Goal: Transaction & Acquisition: Purchase product/service

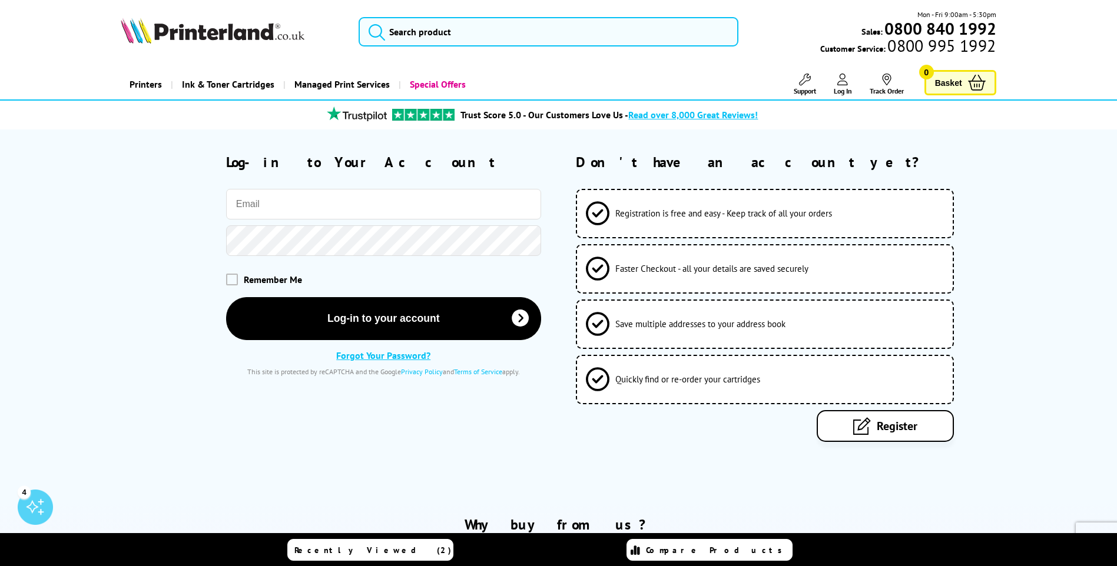
type input "paul.kelly@newmanbs.co.uk"
click at [234, 280] on span at bounding box center [232, 279] width 12 height 12
click at [228, 275] on input "checkbox" at bounding box center [228, 275] width 0 height 0
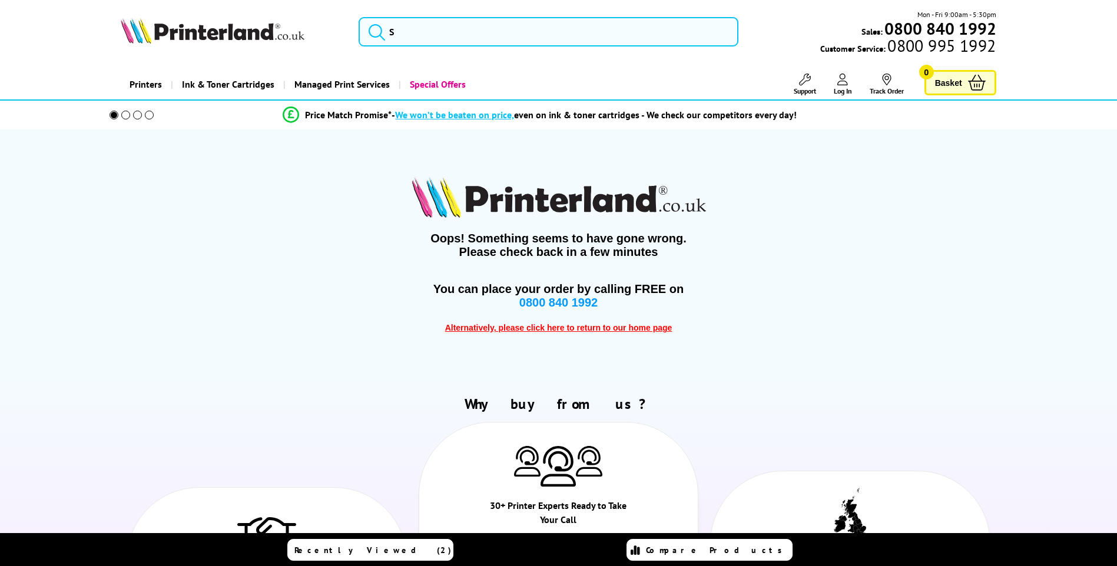
click at [374, 313] on div "Oops! Something seems to have gone wrong. Please check back in a few minutes Yo…" at bounding box center [558, 255] width 875 height 251
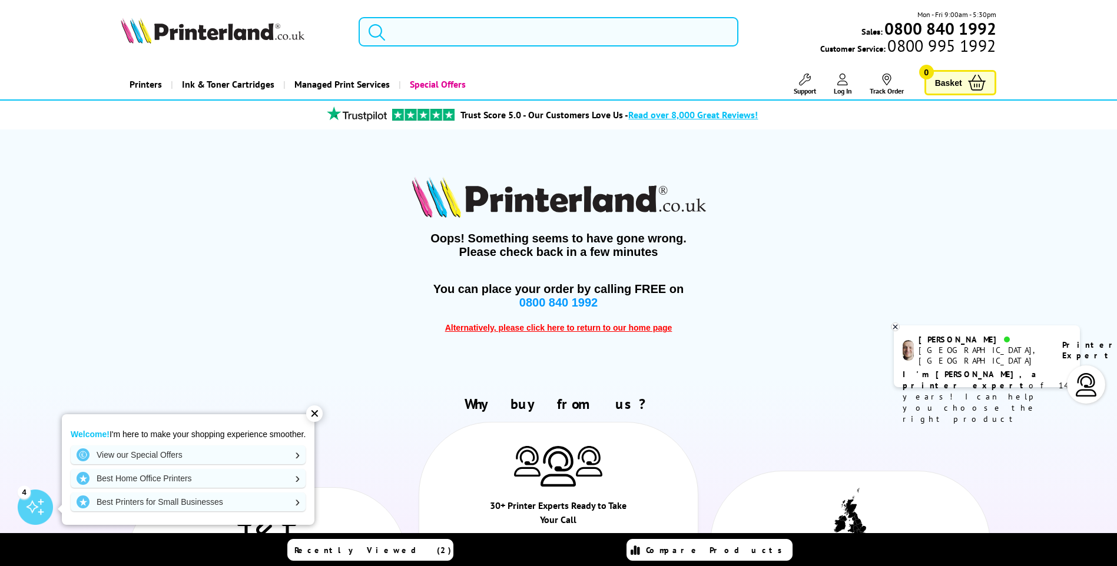
click at [432, 34] on input "search" at bounding box center [549, 31] width 380 height 29
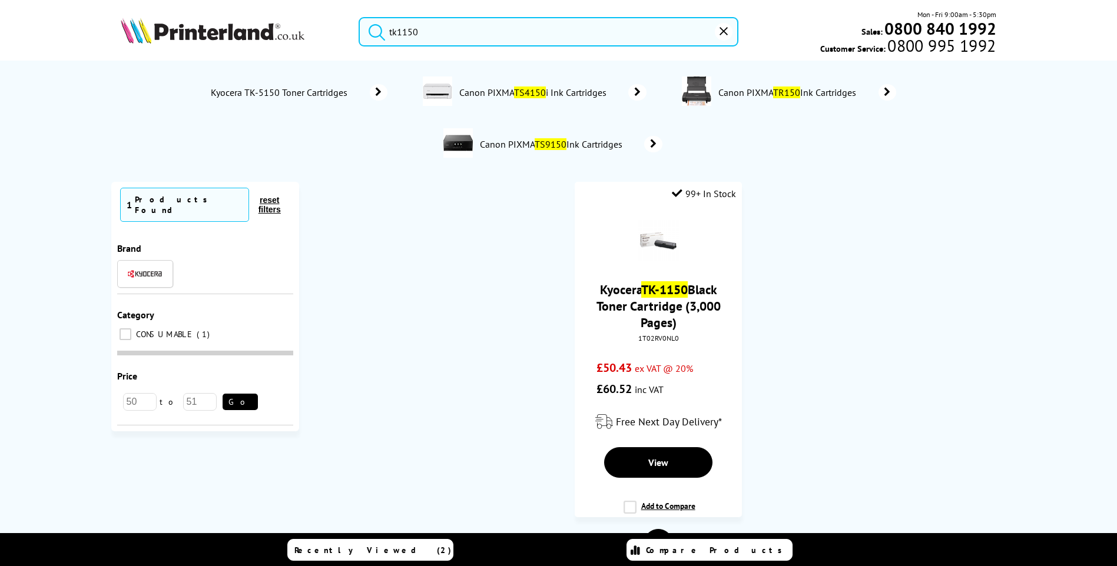
type input "tk1150"
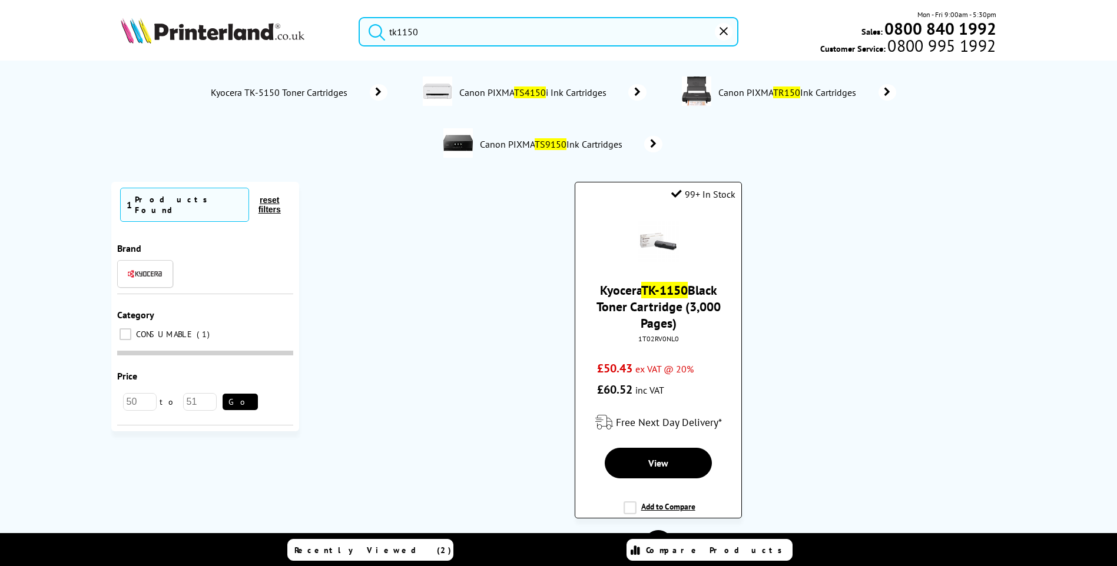
click at [660, 308] on link "Kyocera TK-1150 Black Toner Cartridge (3,000 Pages)" at bounding box center [659, 306] width 124 height 49
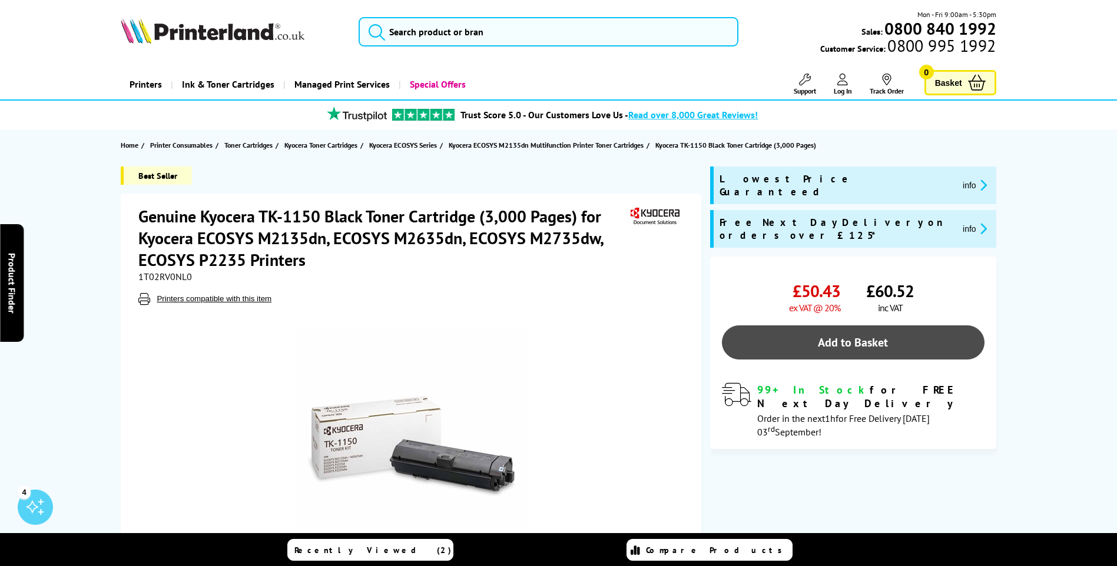
click at [850, 326] on link "Add to Basket" at bounding box center [853, 343] width 263 height 34
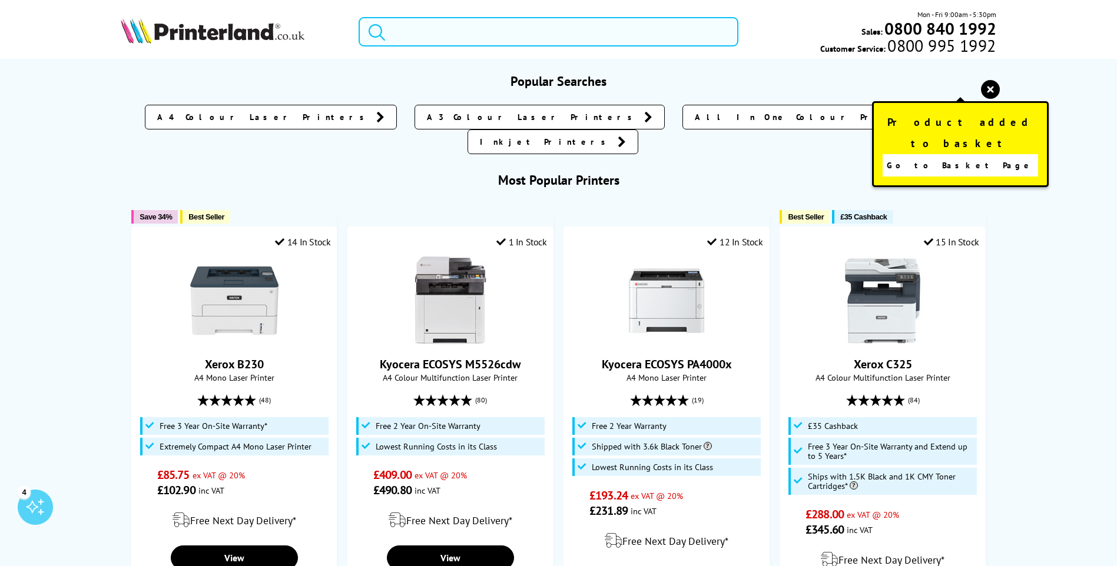
click at [484, 35] on input "search" at bounding box center [549, 31] width 380 height 29
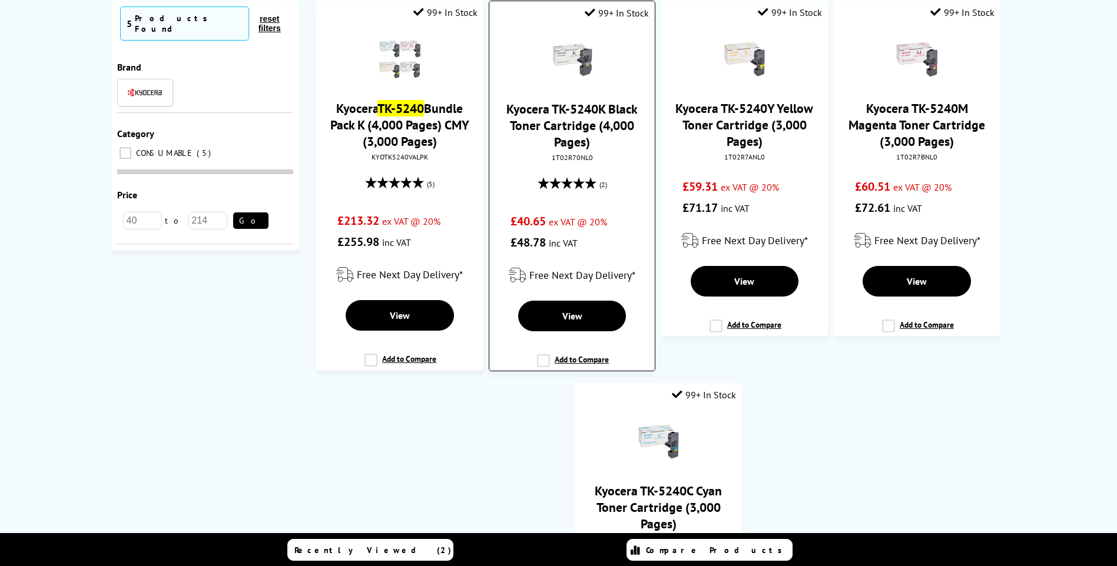
scroll to position [98, 0]
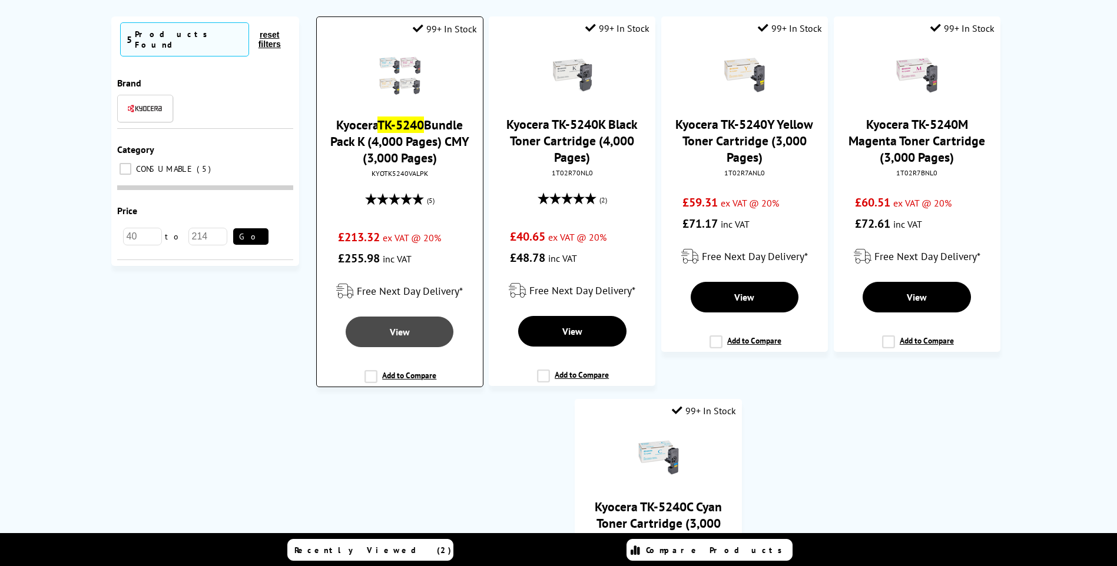
type input "tk5240"
click at [399, 329] on span "View" at bounding box center [400, 332] width 20 height 12
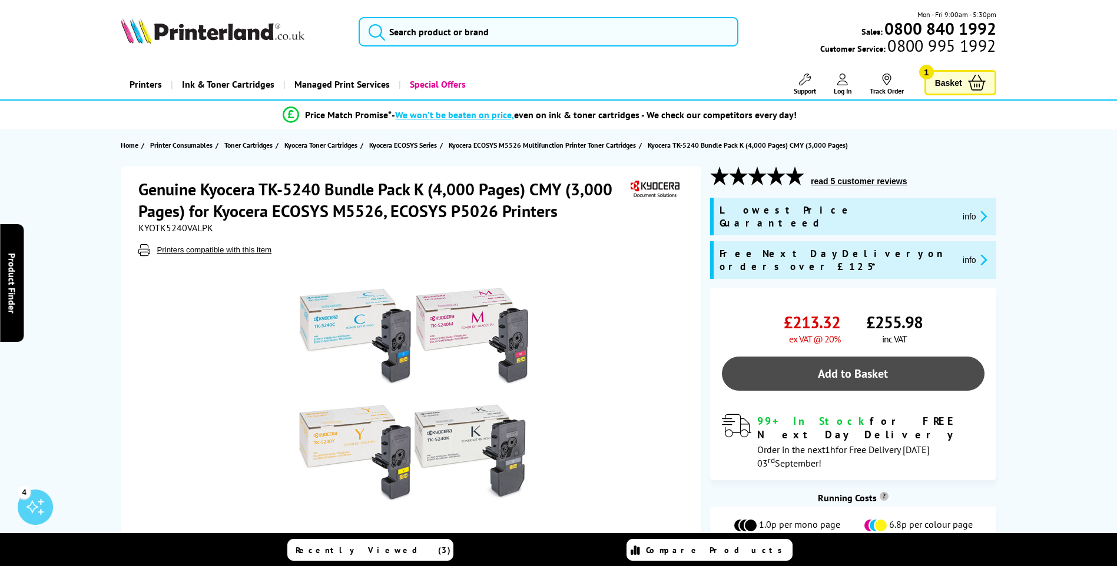
click at [853, 357] on link "Add to Basket" at bounding box center [853, 374] width 263 height 34
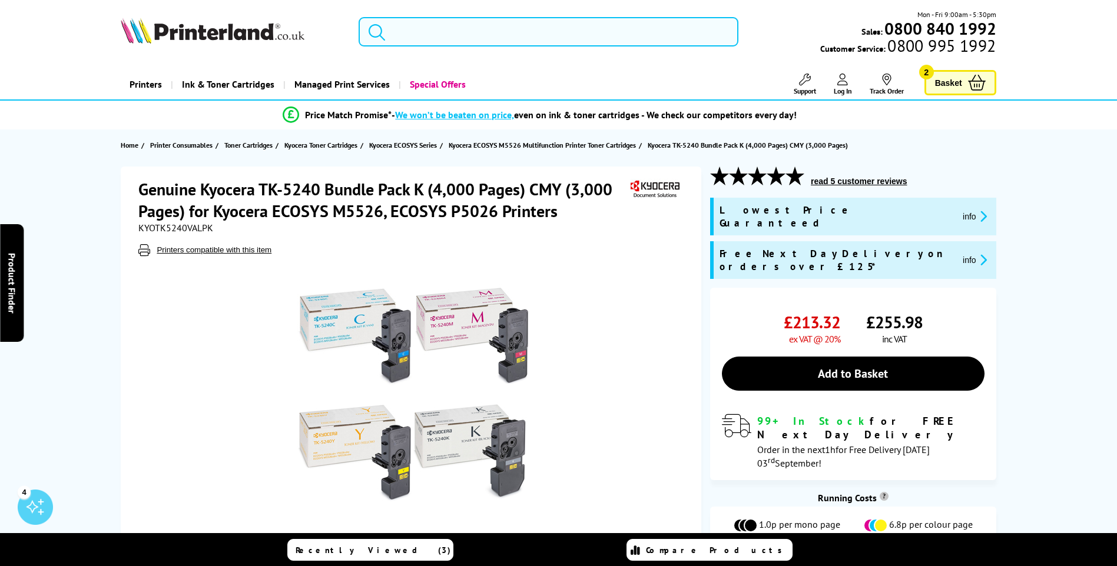
click at [947, 84] on span "Basket" at bounding box center [948, 83] width 27 height 16
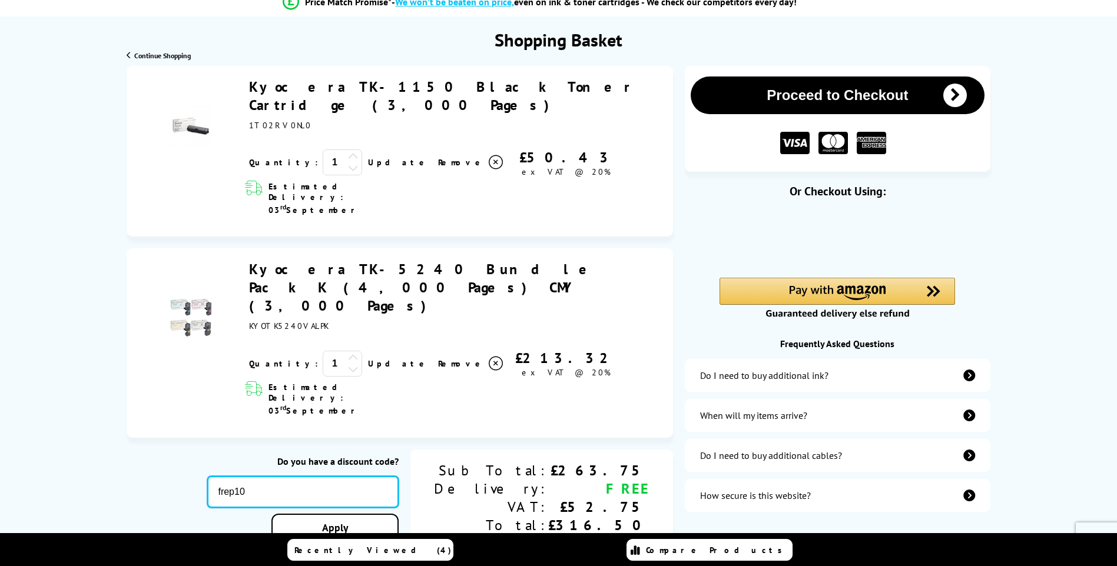
scroll to position [196, 0]
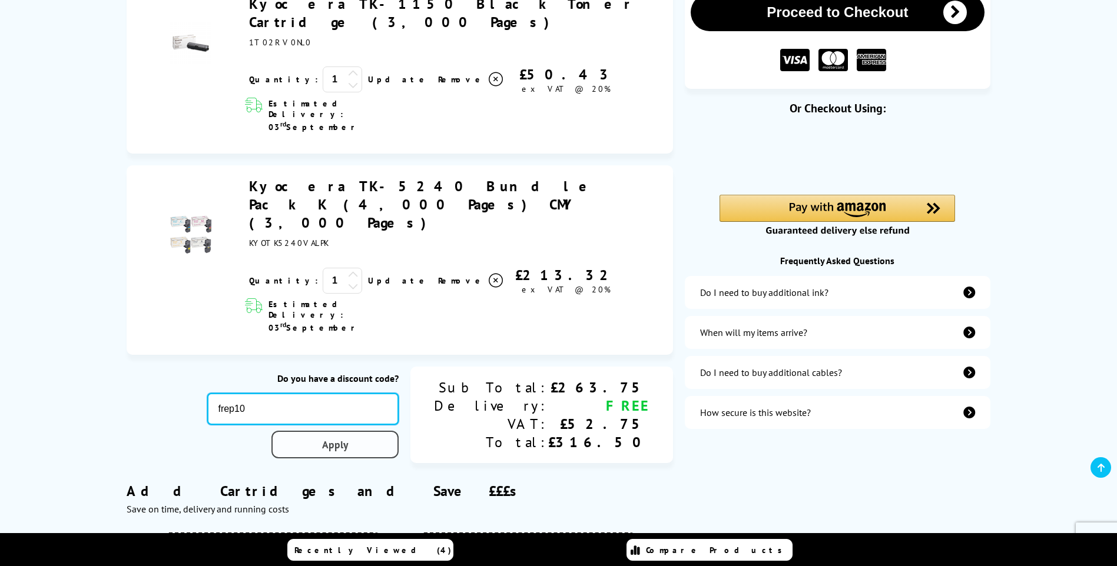
type input "frep10"
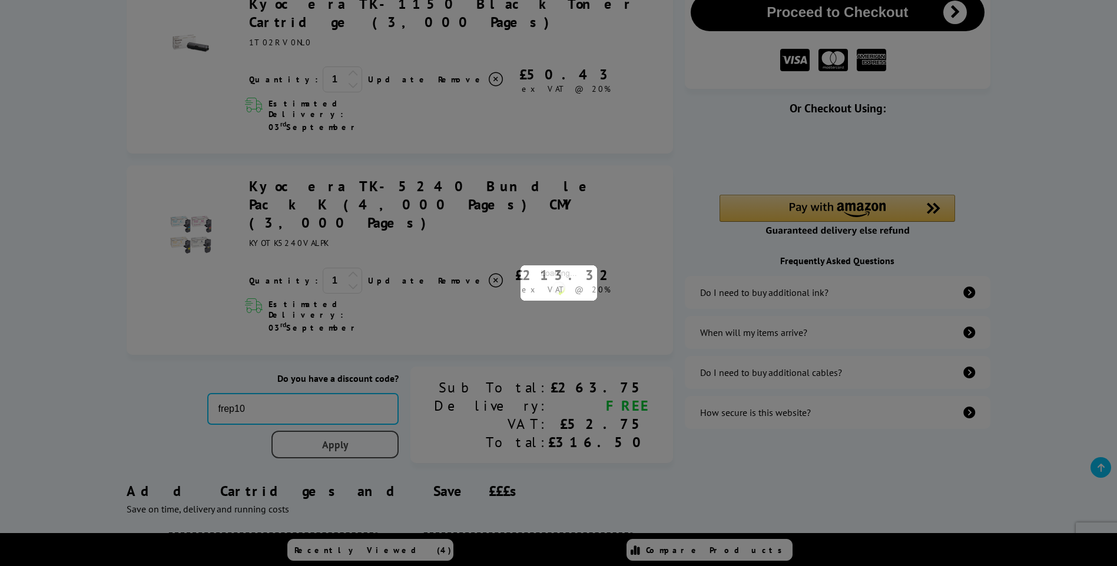
click at [397, 357] on div "Proceed to Checkout Shopping Basket 1 Update 1" at bounding box center [558, 569] width 1117 height 1172
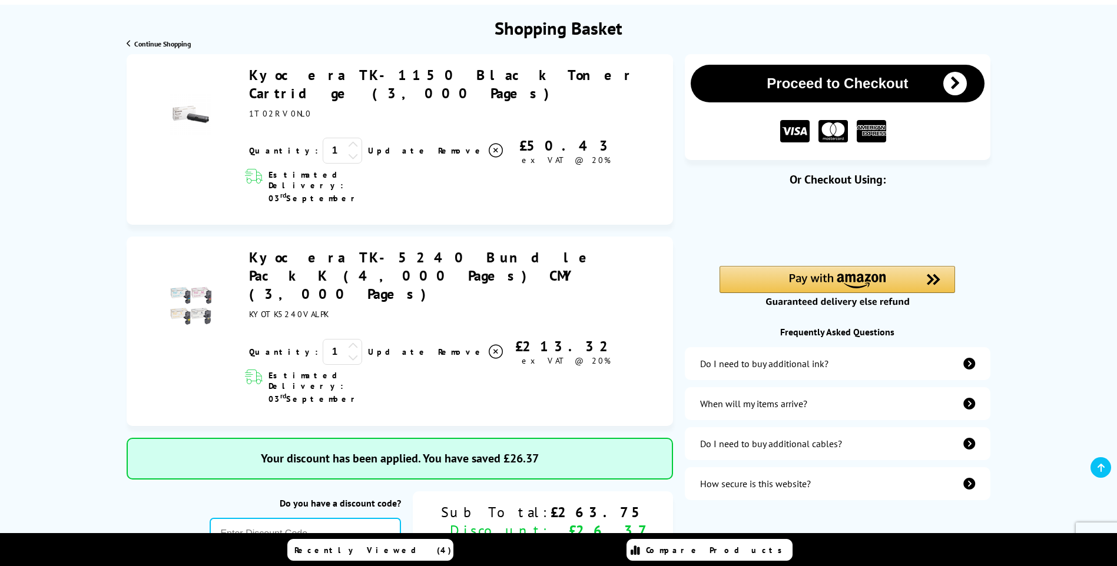
scroll to position [117, 0]
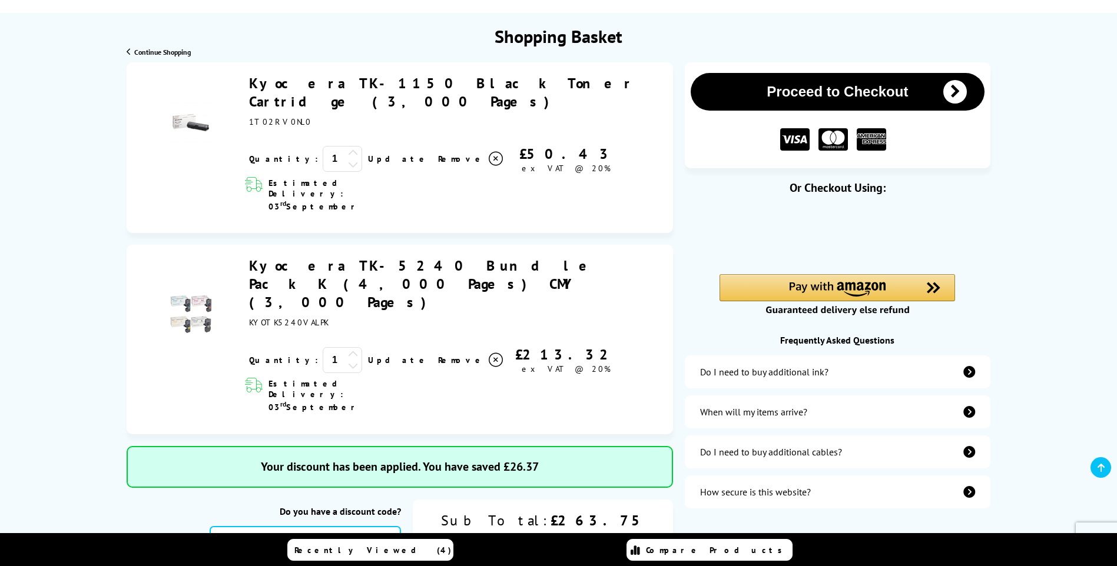
click at [489, 166] on icon at bounding box center [496, 159] width 14 height 14
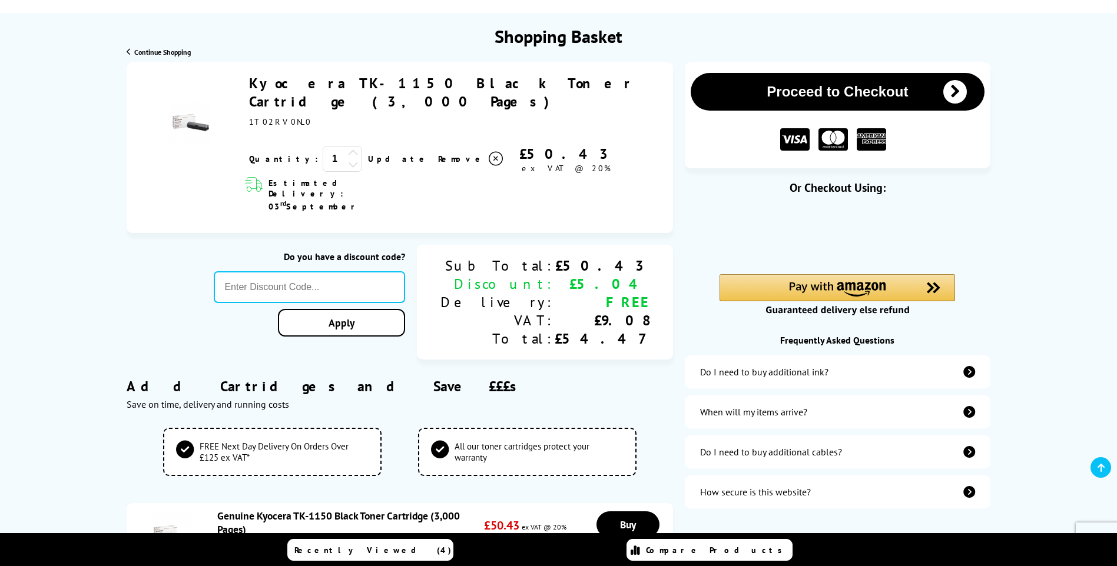
click at [489, 152] on icon at bounding box center [496, 159] width 14 height 14
